Goal: Complete application form

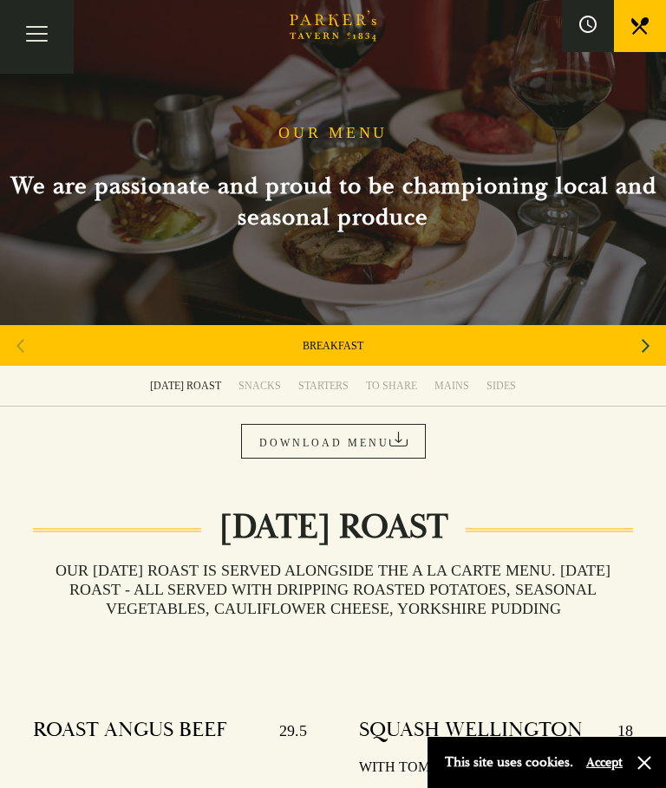
click at [155, 380] on div "SUNDAY ROAST" at bounding box center [185, 386] width 71 height 14
click at [42, 32] on button "Toggle navigation" at bounding box center [37, 37] width 74 height 74
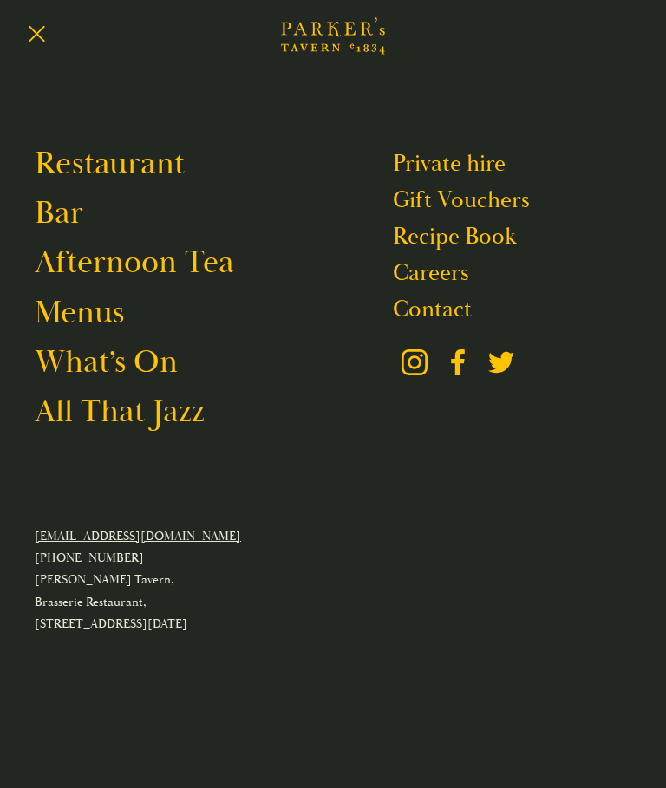
click at [442, 315] on link "Contact" at bounding box center [432, 309] width 79 height 29
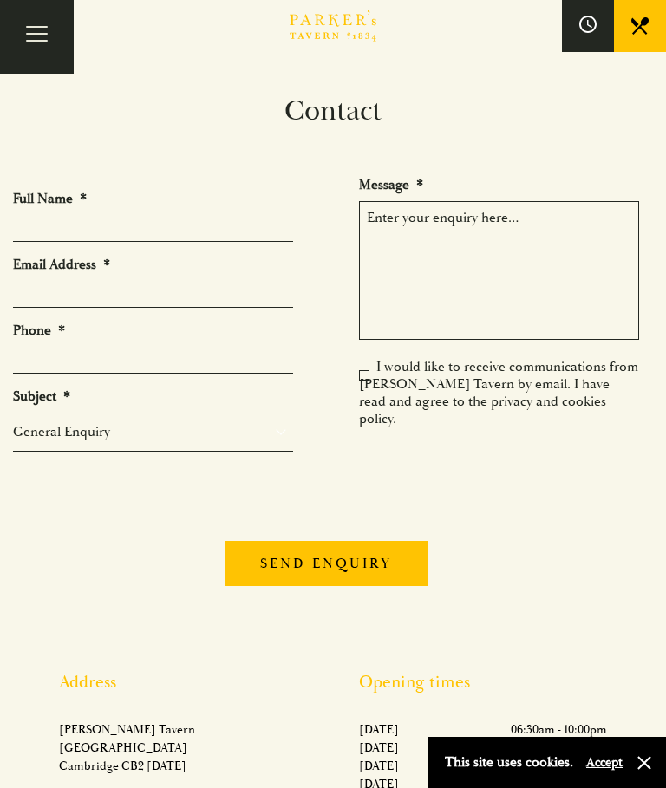
click at [40, 231] on input "Full Name *" at bounding box center [153, 228] width 280 height 27
type input "[PERSON_NAME]"
click at [166, 299] on input "Email Address *" at bounding box center [153, 294] width 280 height 27
type input "[EMAIL_ADDRESS][DOMAIN_NAME]"
type input "07795121471"
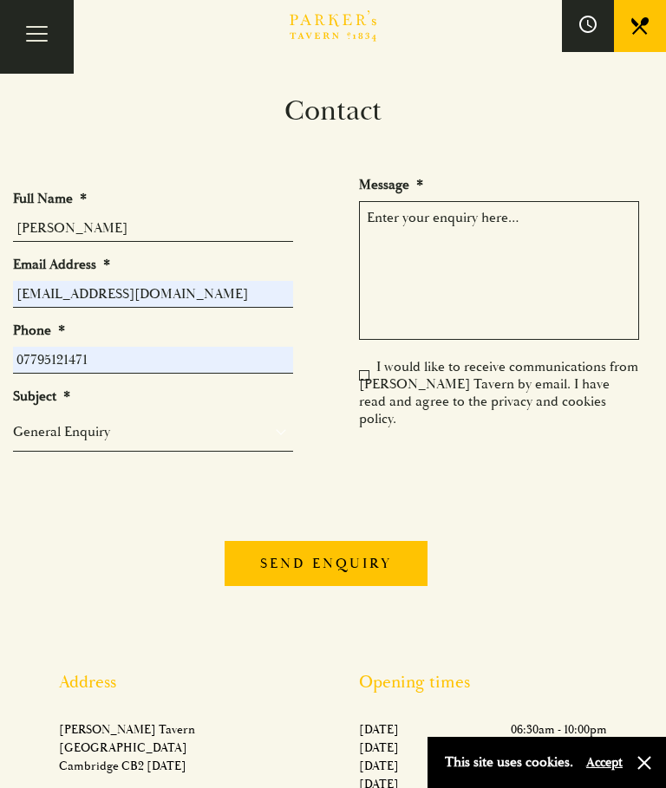
click at [20, 439] on select "General Enquiry Private Bookings Group Bookings Events" at bounding box center [153, 431] width 280 height 21
select select "Private Bookings"
click at [478, 244] on textarea "Message *" at bounding box center [499, 270] width 280 height 139
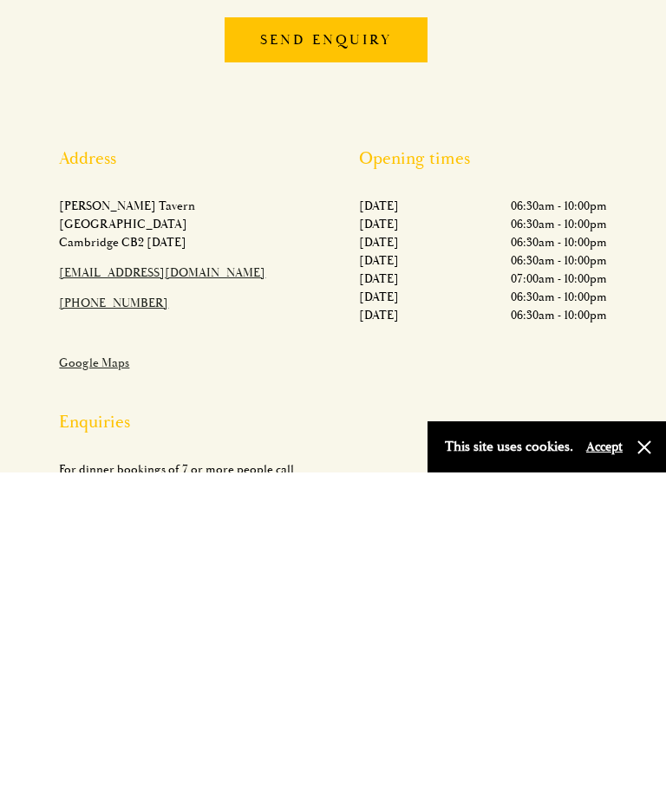
type textarea "Hi, Do,I need"
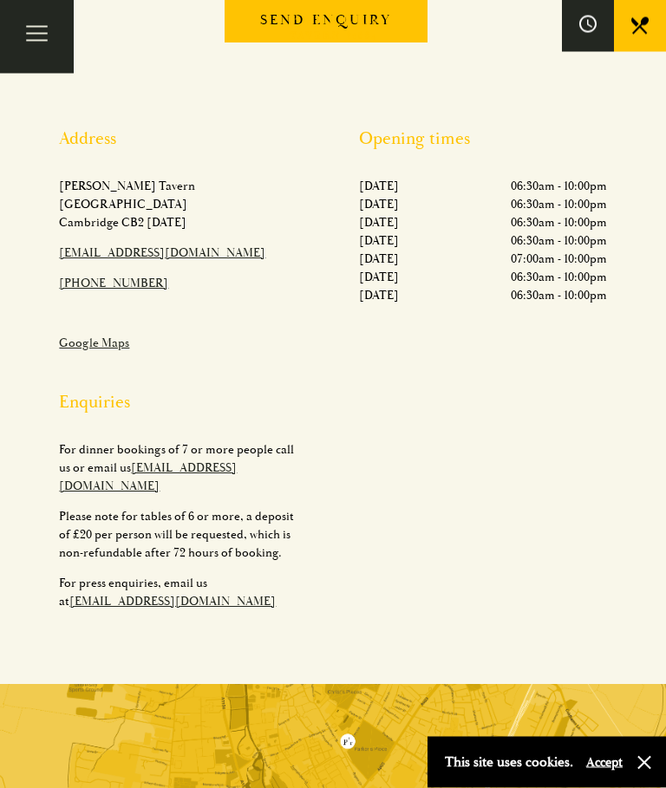
scroll to position [541, 0]
